Goal: Check status: Check status

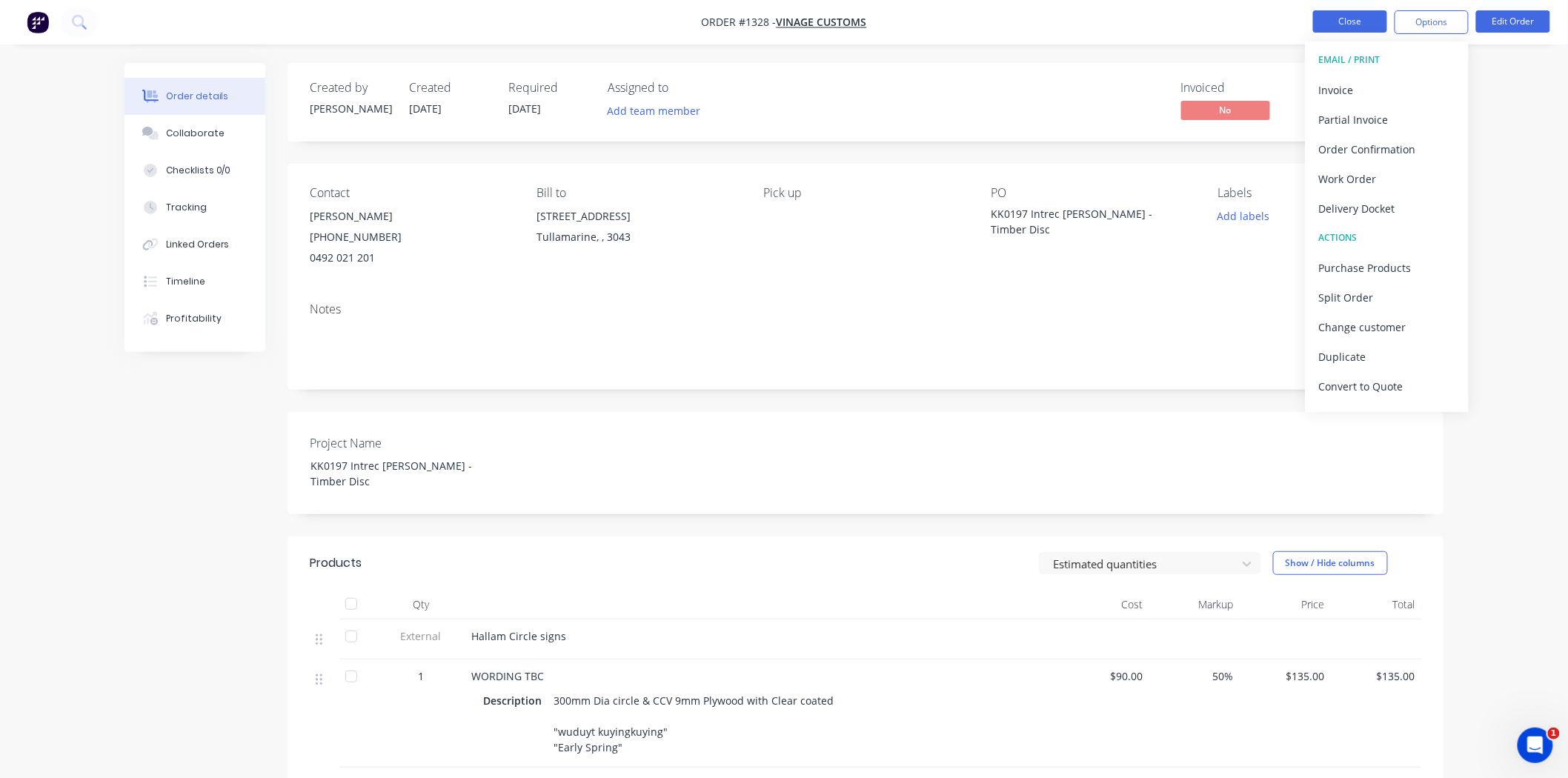
click at [1355, 22] on button "Close" at bounding box center [1350, 21] width 74 height 22
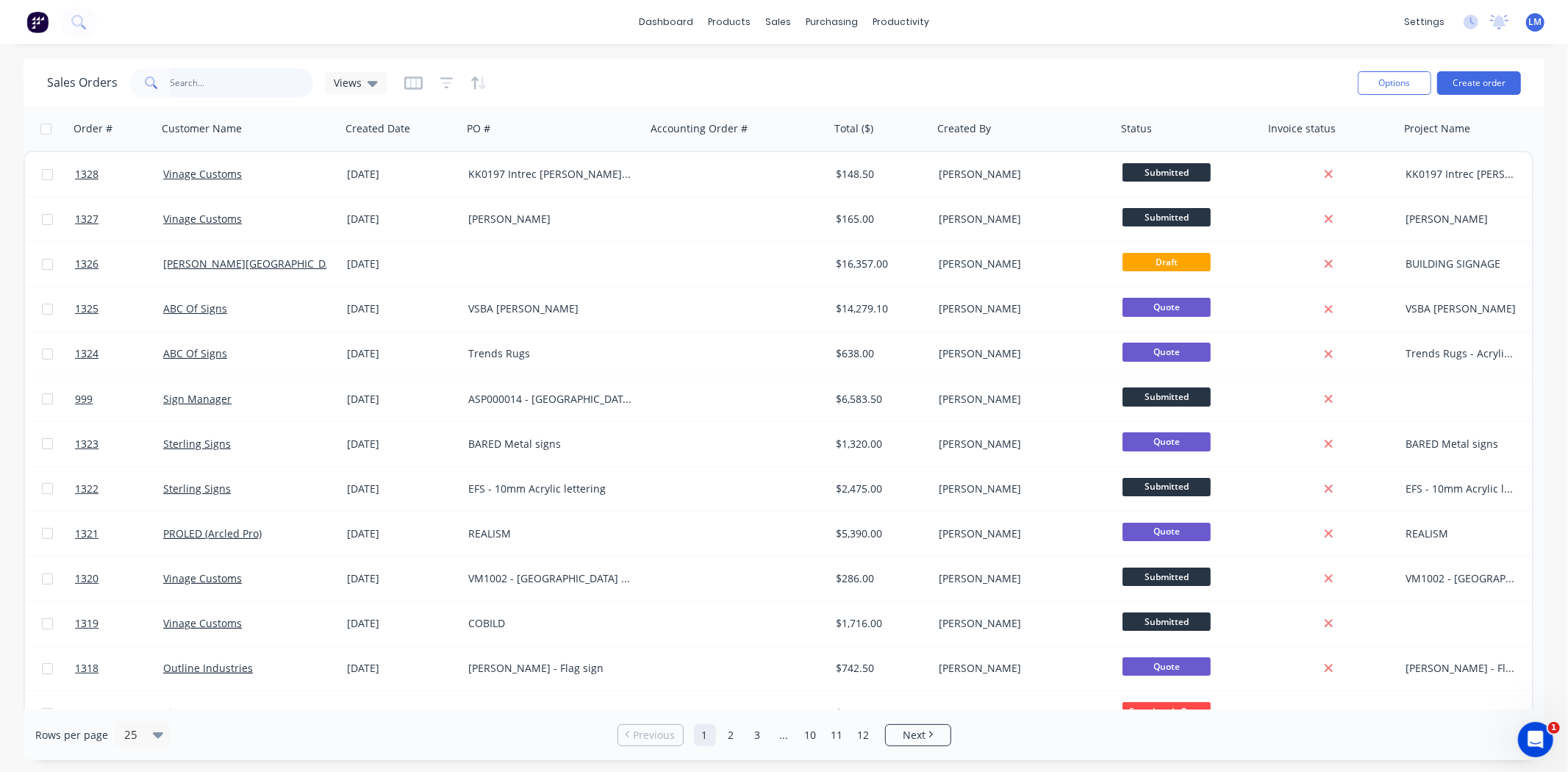
click at [228, 76] on input "text" at bounding box center [242, 83] width 143 height 30
type input "1063"
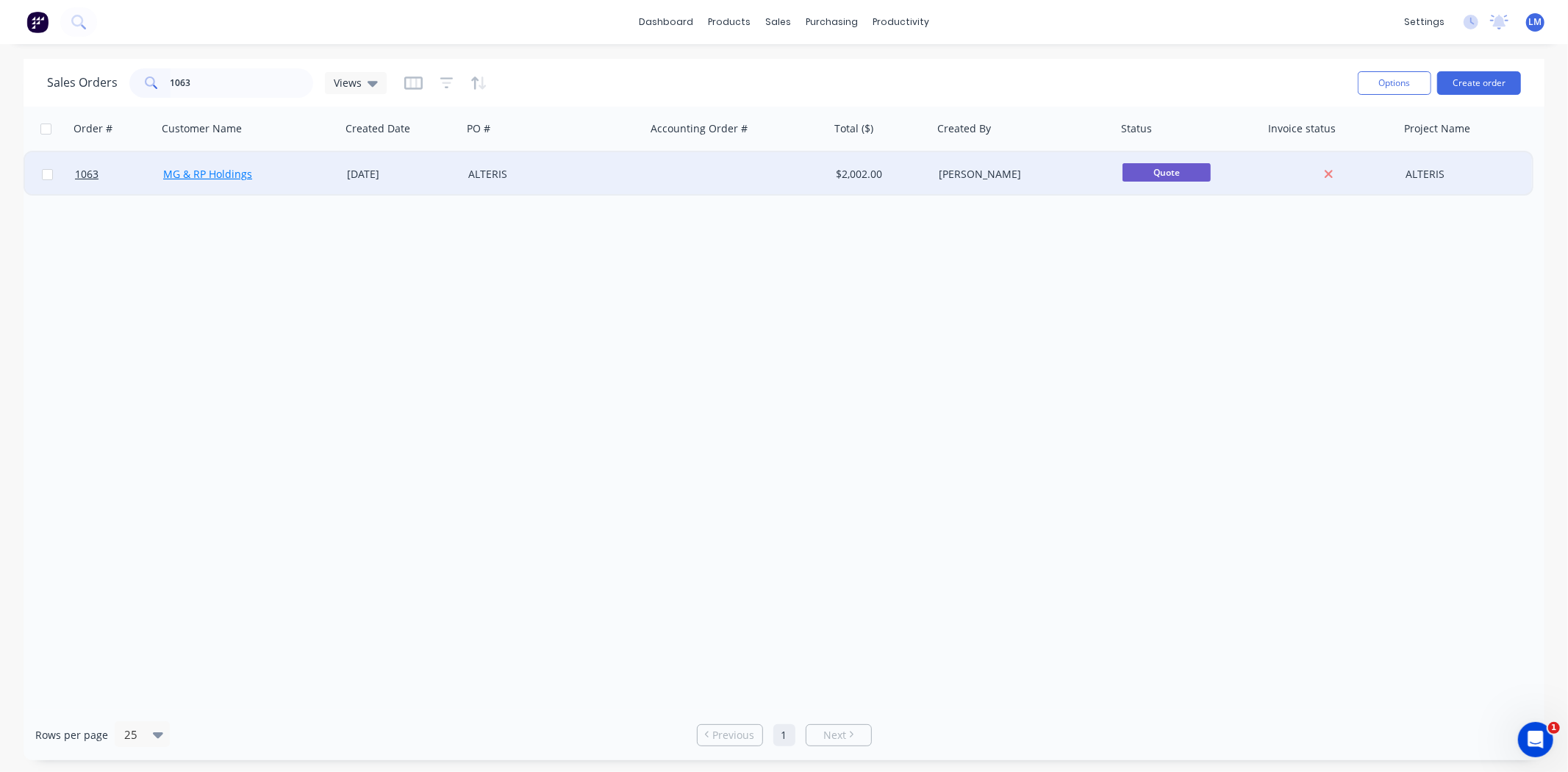
click at [242, 179] on link "MG & RP Holdings" at bounding box center [208, 174] width 89 height 14
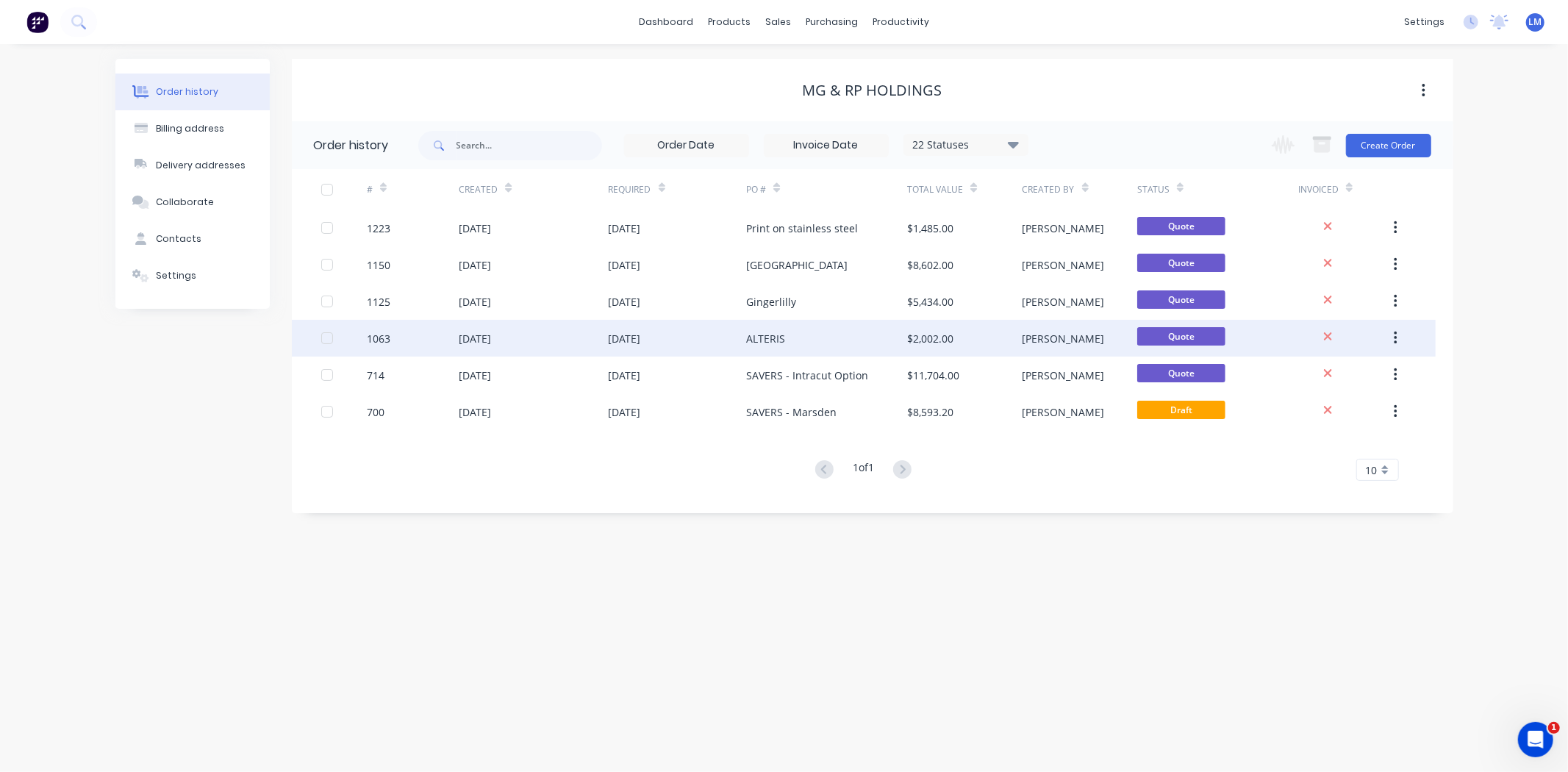
click at [767, 349] on div "ALTERIS" at bounding box center [827, 338] width 161 height 37
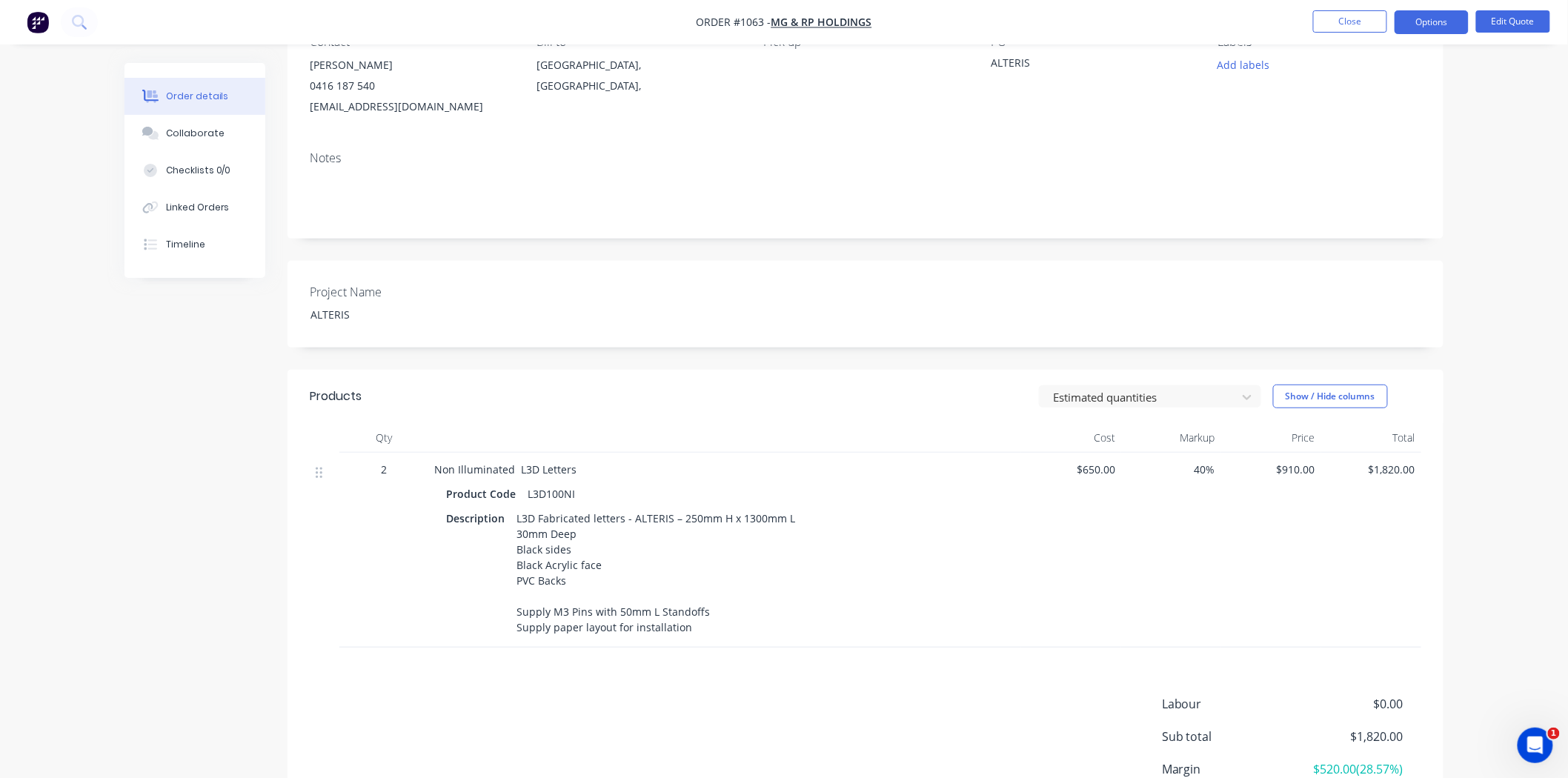
scroll to position [164, 0]
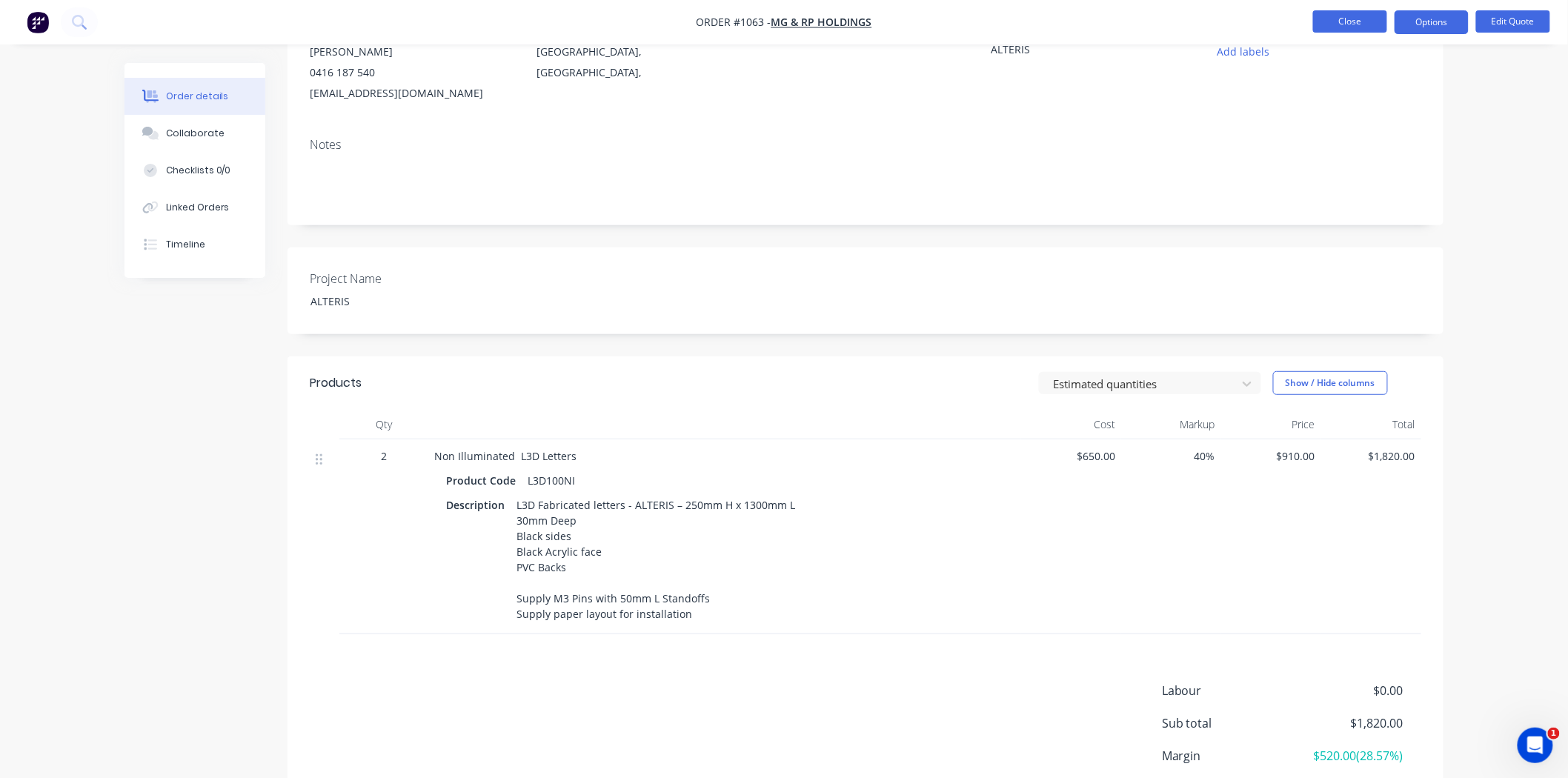
click at [1352, 27] on button "Close" at bounding box center [1350, 21] width 74 height 22
